Goal: Task Accomplishment & Management: Complete application form

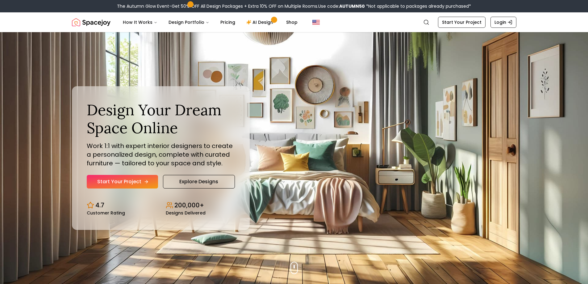
click at [136, 183] on link "Start Your Project" at bounding box center [122, 182] width 71 height 14
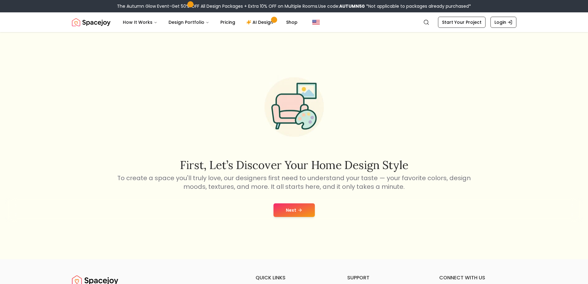
click at [296, 210] on button "Next" at bounding box center [294, 210] width 41 height 14
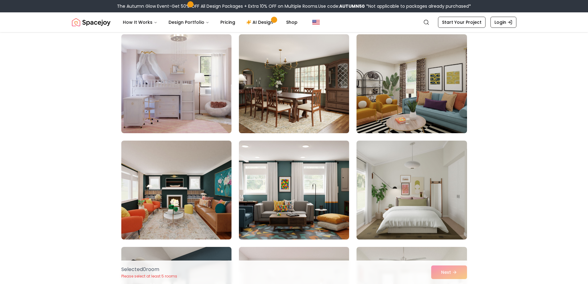
scroll to position [1761, 0]
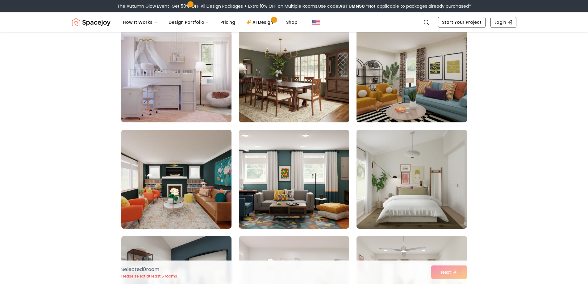
click at [134, 101] on img at bounding box center [177, 73] width 116 height 104
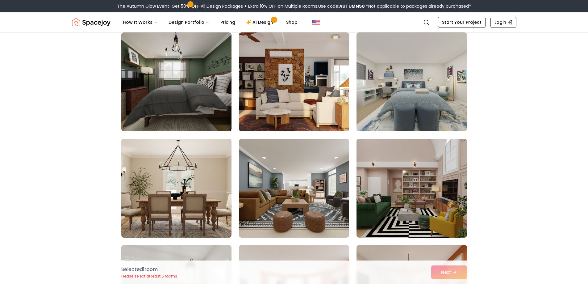
scroll to position [2378, 0]
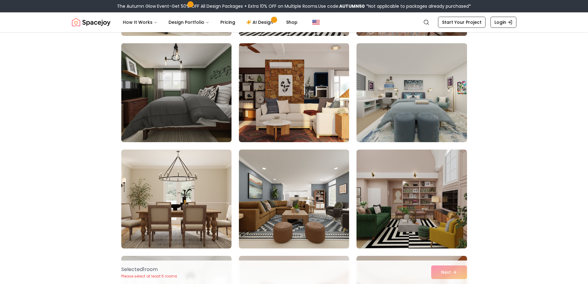
click at [143, 116] on img at bounding box center [177, 93] width 116 height 104
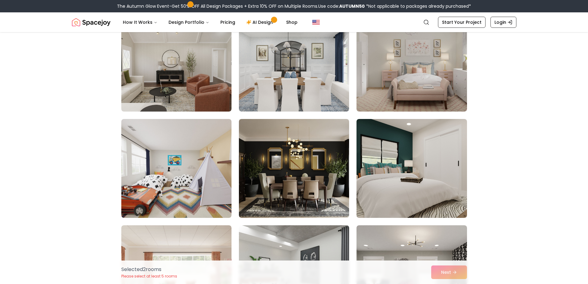
scroll to position [3274, 0]
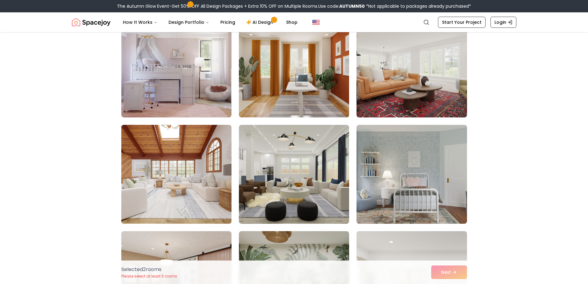
click at [138, 187] on img at bounding box center [177, 174] width 116 height 104
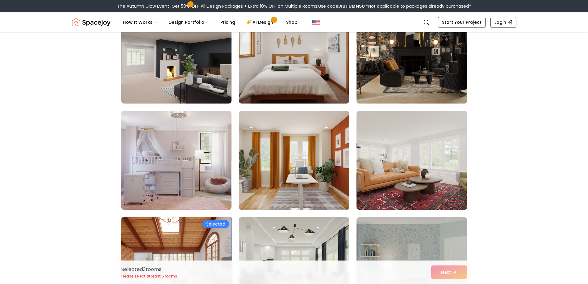
scroll to position [2842, 0]
click at [135, 166] on img at bounding box center [177, 161] width 116 height 104
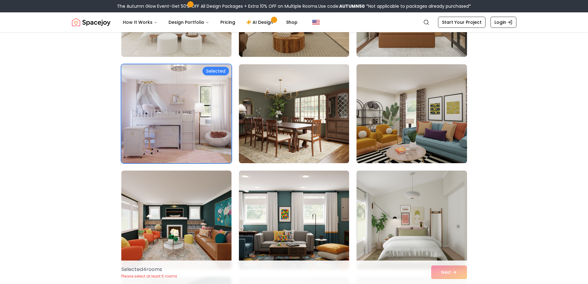
scroll to position [1699, 0]
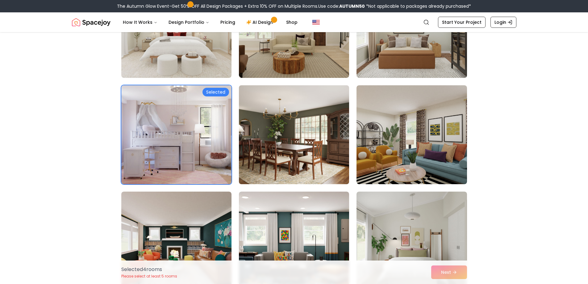
click at [267, 148] on img at bounding box center [294, 135] width 116 height 104
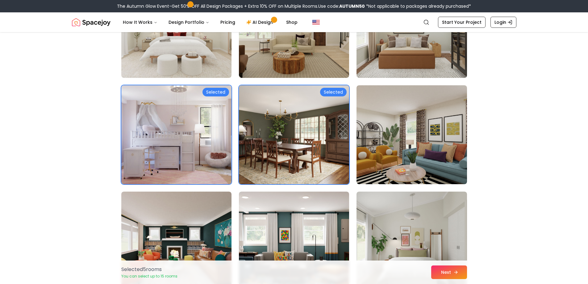
click at [459, 269] on button "Next" at bounding box center [449, 272] width 36 height 14
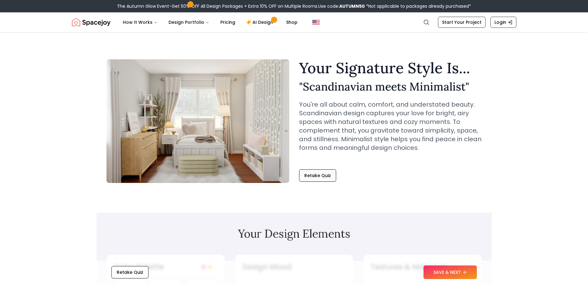
click at [320, 178] on button "Retake Quiz" at bounding box center [317, 175] width 37 height 12
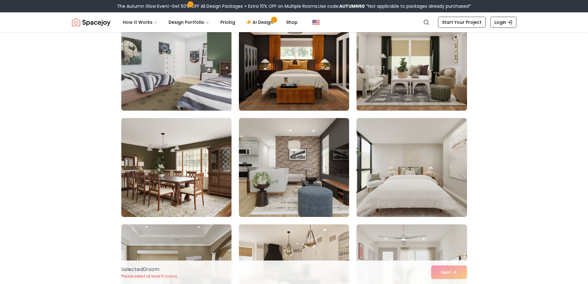
scroll to position [124, 0]
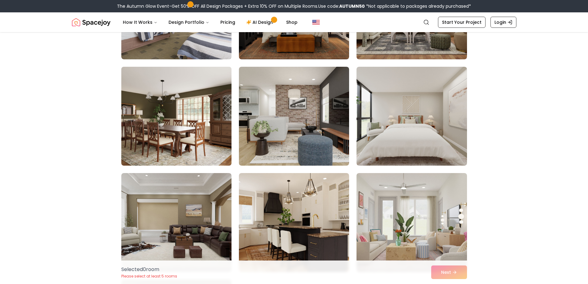
click at [150, 130] on img at bounding box center [177, 116] width 116 height 104
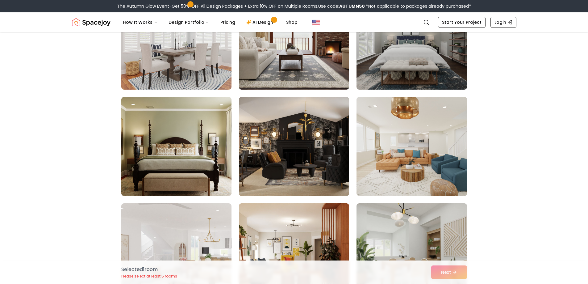
scroll to position [1297, 0]
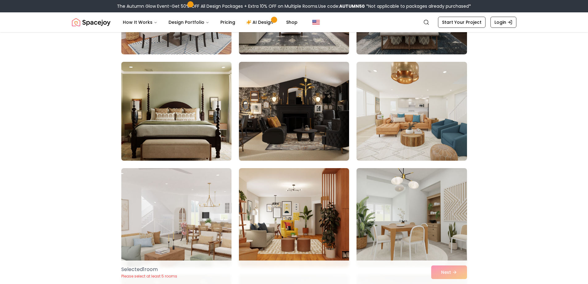
click at [160, 109] on img at bounding box center [177, 111] width 116 height 104
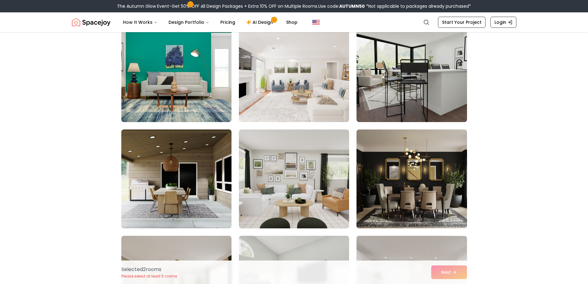
scroll to position [2409, 0]
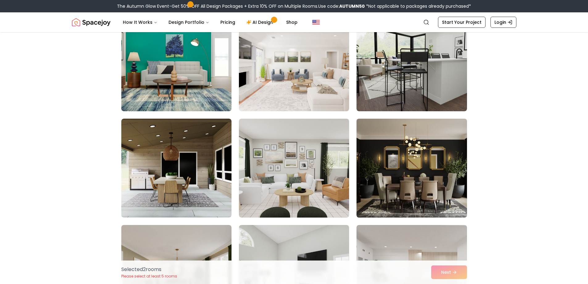
click at [377, 185] on img at bounding box center [412, 168] width 116 height 104
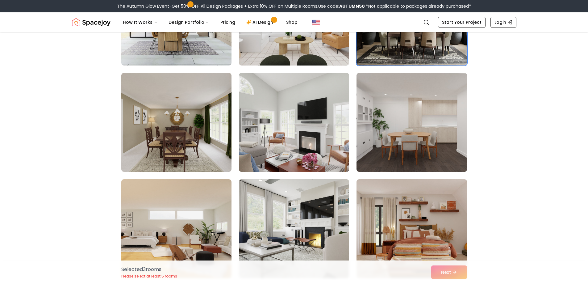
scroll to position [2595, 0]
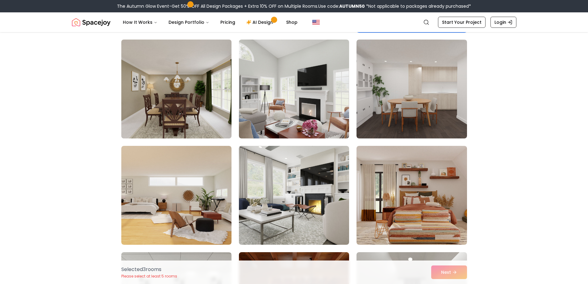
click at [134, 128] on img at bounding box center [177, 89] width 116 height 104
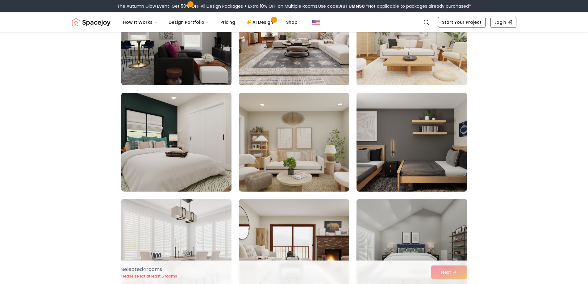
scroll to position [1081, 0]
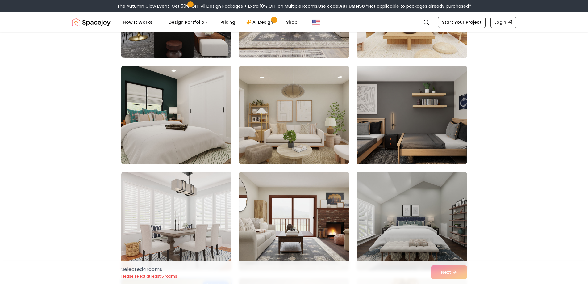
click at [282, 225] on img at bounding box center [294, 221] width 116 height 104
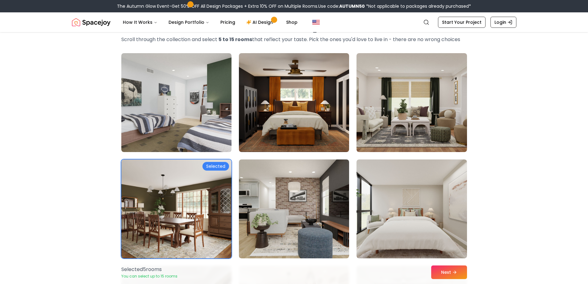
scroll to position [0, 0]
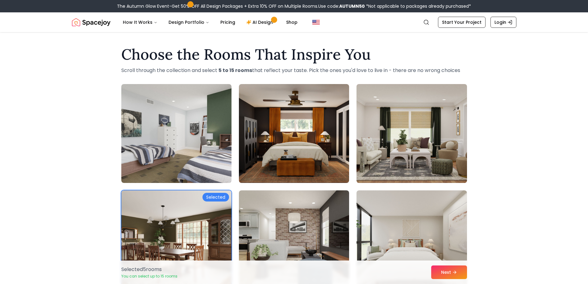
click at [408, 121] on img at bounding box center [412, 134] width 116 height 104
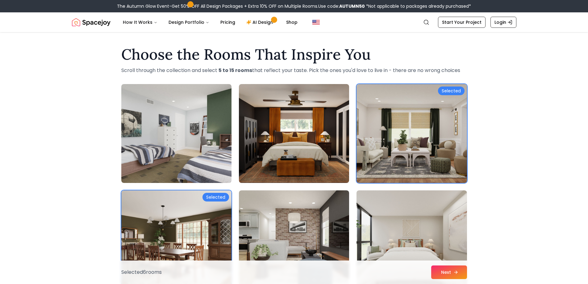
click at [451, 271] on button "Next" at bounding box center [449, 272] width 36 height 14
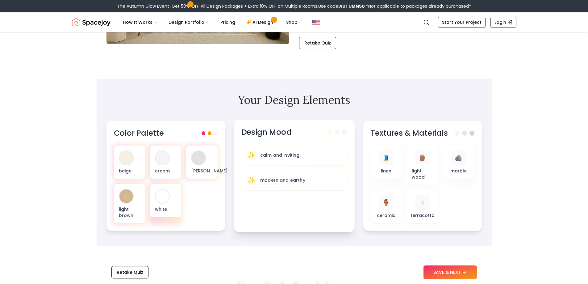
scroll to position [154, 0]
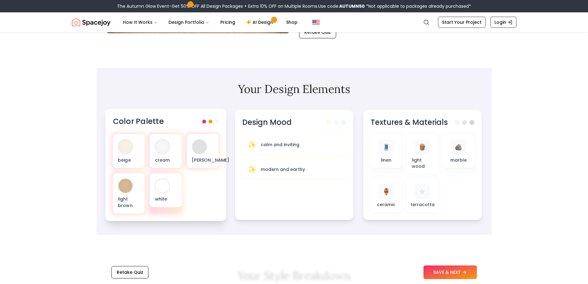
click at [217, 120] on span at bounding box center [217, 122] width 4 height 4
click at [439, 271] on button "SAVE & NEXT" at bounding box center [450, 272] width 53 height 14
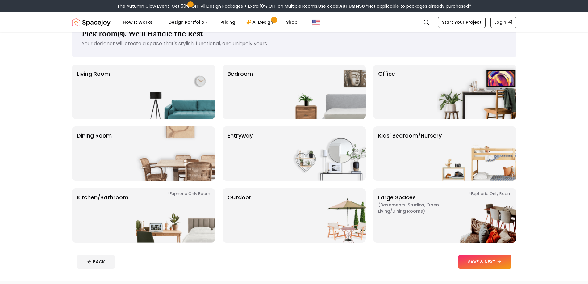
scroll to position [62, 0]
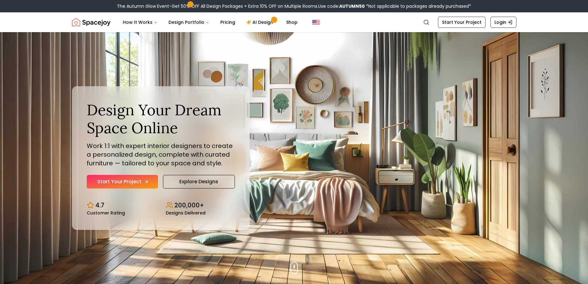
click at [126, 184] on link "Start Your Project" at bounding box center [122, 182] width 71 height 14
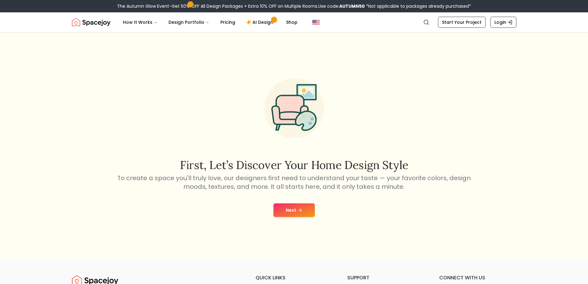
click at [303, 213] on button "Next" at bounding box center [294, 210] width 41 height 14
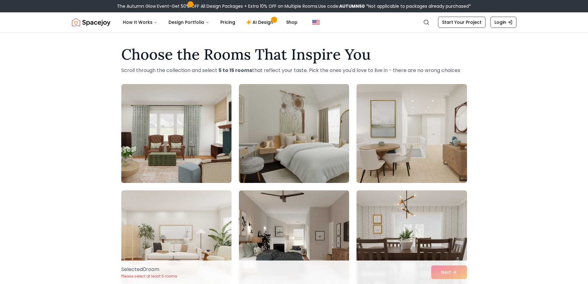
click at [183, 159] on img at bounding box center [177, 134] width 116 height 104
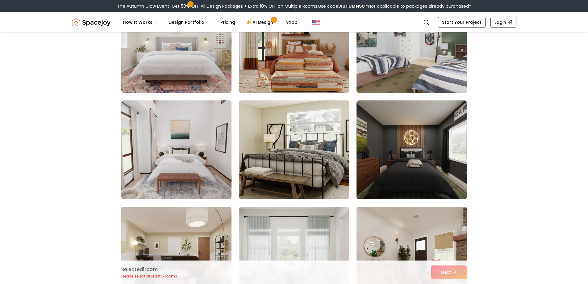
scroll to position [834, 0]
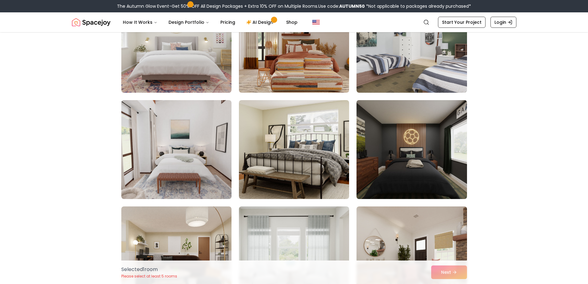
click at [404, 173] on img at bounding box center [412, 150] width 116 height 104
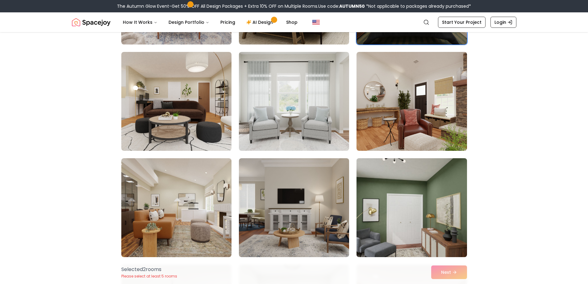
click at [408, 212] on img at bounding box center [412, 208] width 116 height 104
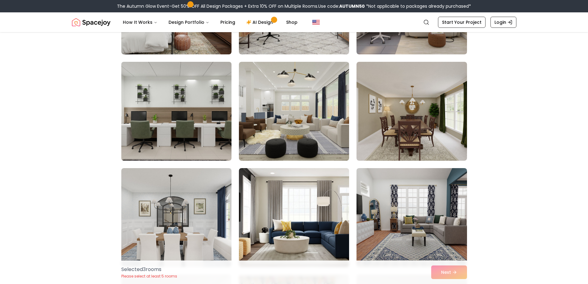
click at [176, 122] on img at bounding box center [177, 111] width 116 height 104
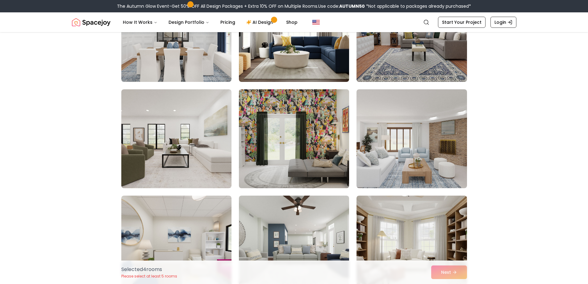
scroll to position [1483, 0]
click at [310, 157] on img at bounding box center [294, 138] width 116 height 104
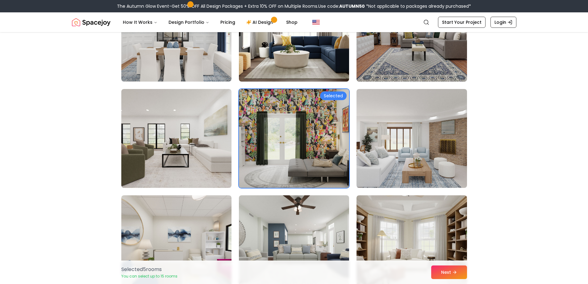
click at [310, 157] on img at bounding box center [294, 138] width 116 height 104
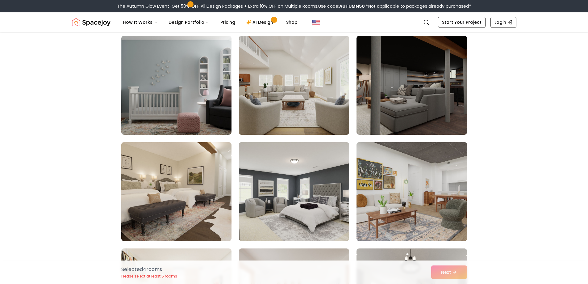
scroll to position [2069, 0]
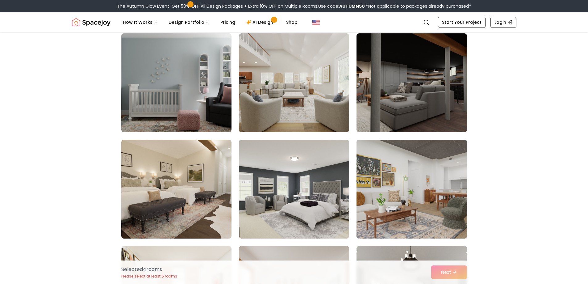
click at [398, 111] on img at bounding box center [412, 82] width 110 height 99
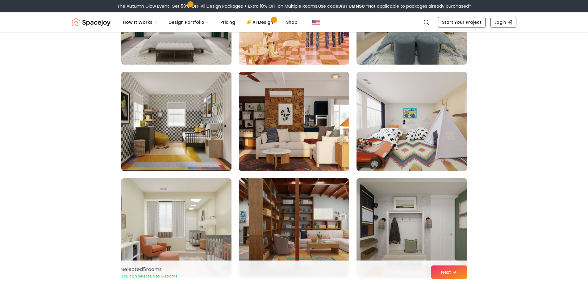
scroll to position [2718, 0]
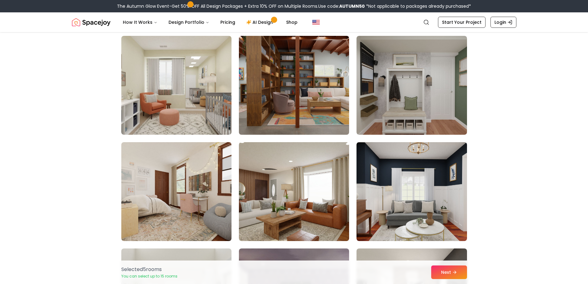
click at [259, 107] on img at bounding box center [294, 85] width 116 height 104
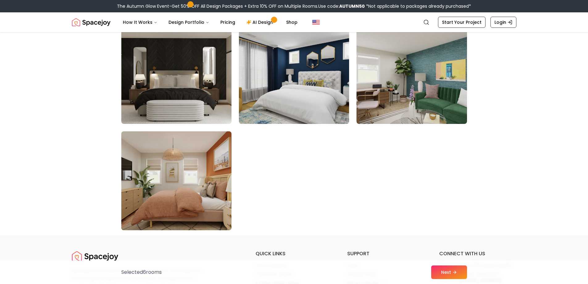
scroll to position [3490, 0]
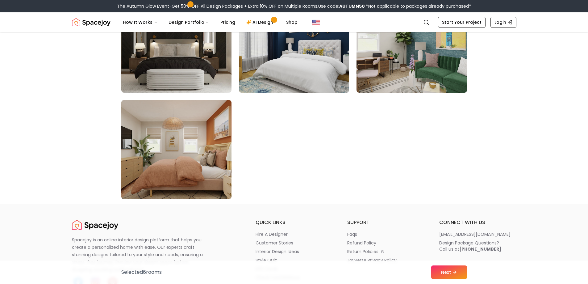
click at [216, 176] on img at bounding box center [177, 150] width 116 height 104
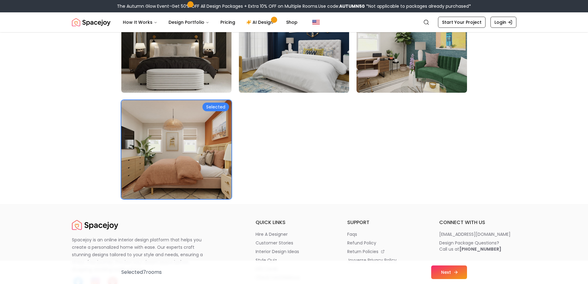
click at [457, 270] on icon at bounding box center [456, 272] width 5 height 5
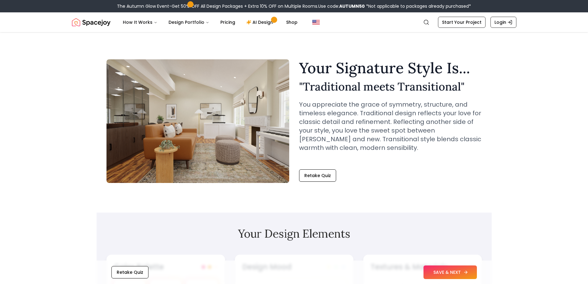
click at [450, 270] on button "SAVE & NEXT" at bounding box center [450, 272] width 53 height 14
